Goal: Information Seeking & Learning: Learn about a topic

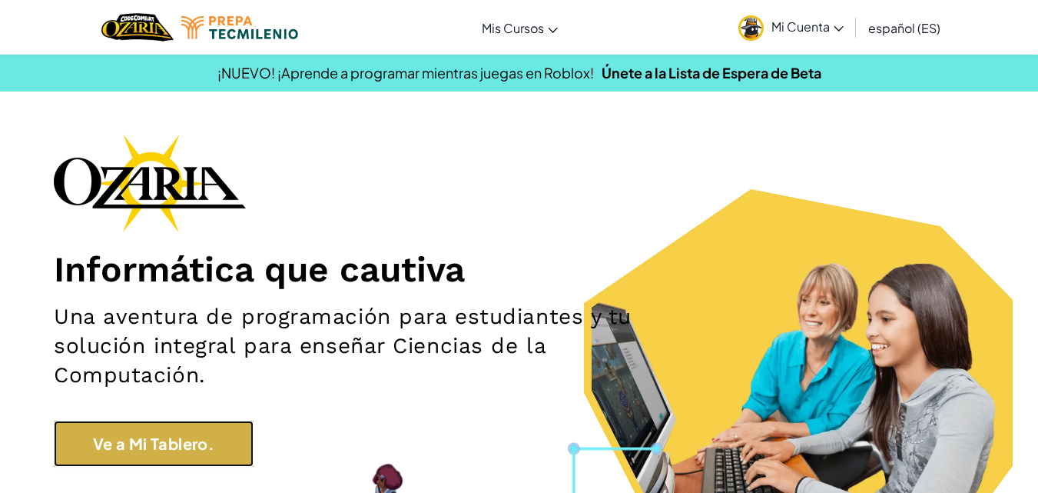
click at [219, 446] on link "Ve a Mi Tablero." at bounding box center [154, 443] width 200 height 46
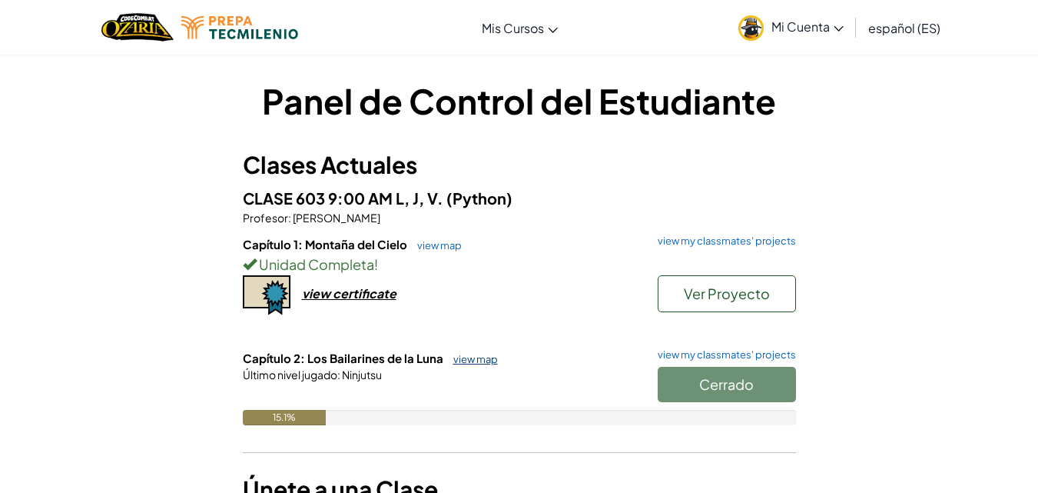
click at [455, 358] on link "view map" at bounding box center [472, 359] width 52 height 12
